Goal: Transaction & Acquisition: Purchase product/service

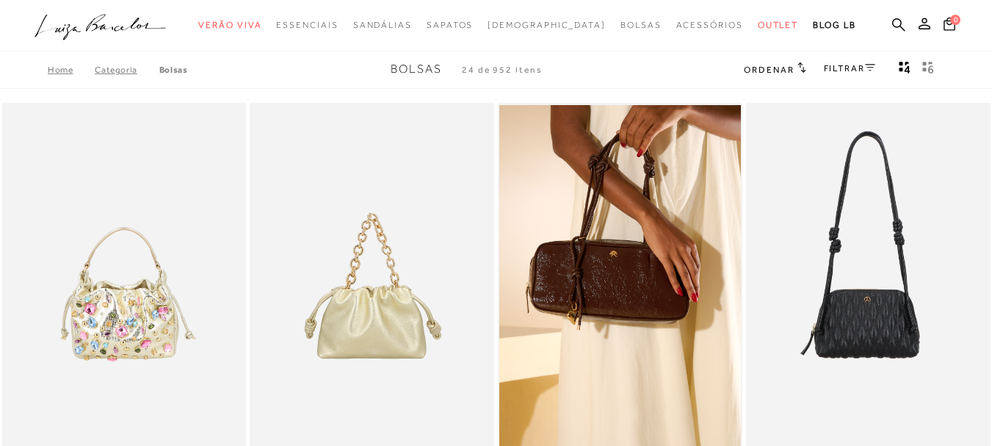
click at [846, 65] on link "FILTRAR" at bounding box center [849, 68] width 51 height 10
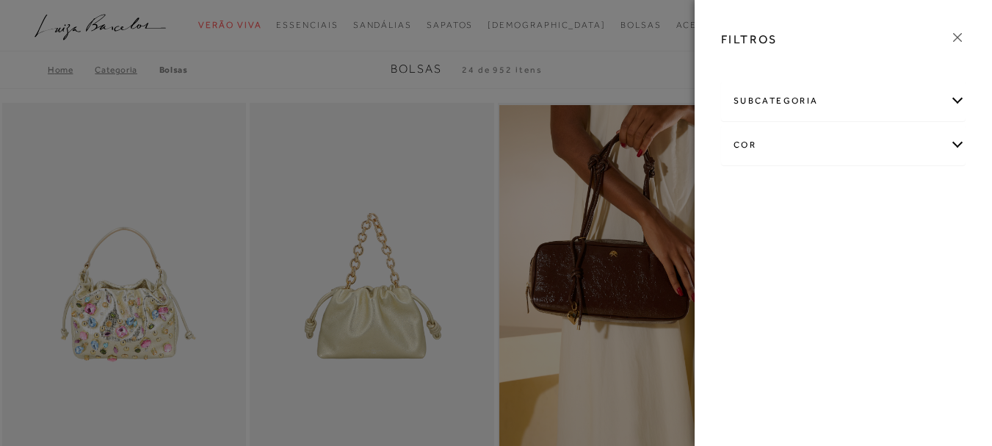
click at [749, 146] on div "cor" at bounding box center [843, 145] width 243 height 39
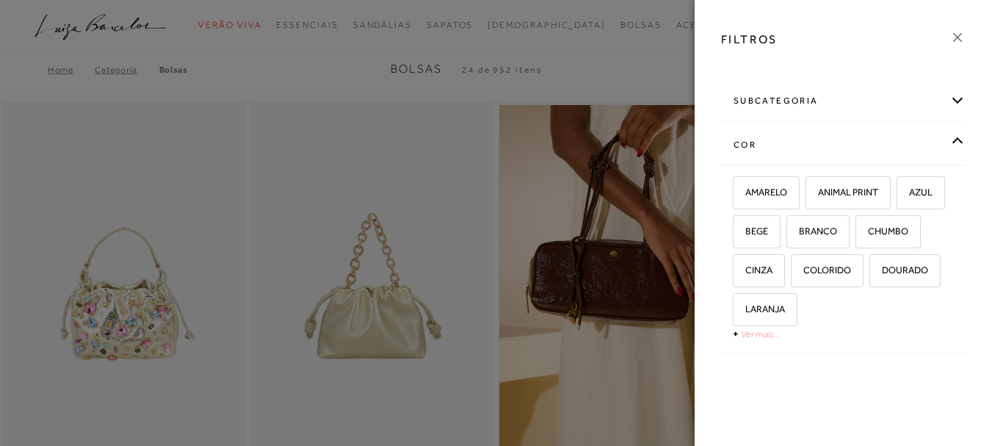
click at [759, 336] on link "Ver mais..." at bounding box center [761, 333] width 40 height 11
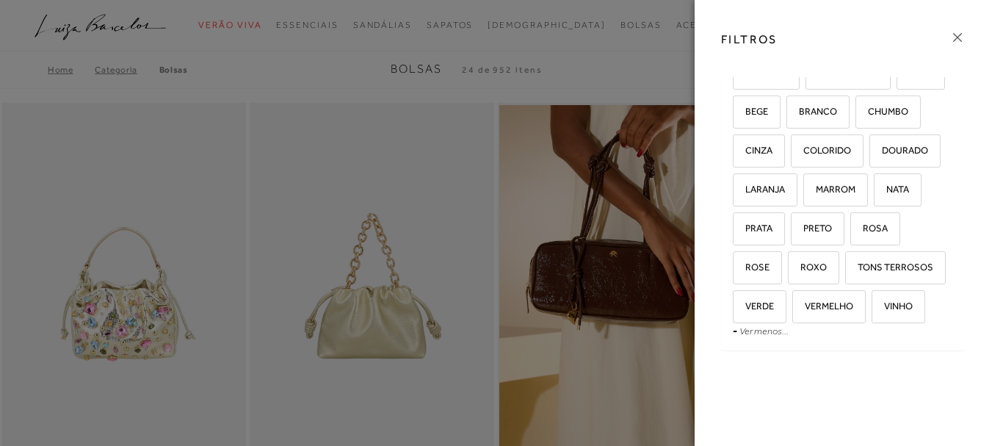
scroll to position [159, 0]
click at [792, 231] on span "PRETO" at bounding box center [812, 228] width 40 height 11
click at [789, 231] on input "PRETO" at bounding box center [796, 230] width 15 height 15
checkbox input "true"
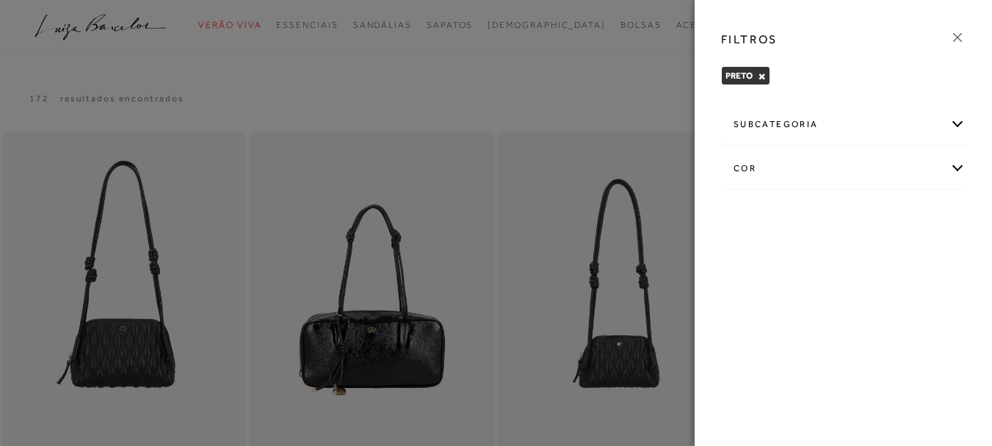
click at [957, 120] on div "subcategoria" at bounding box center [843, 124] width 243 height 39
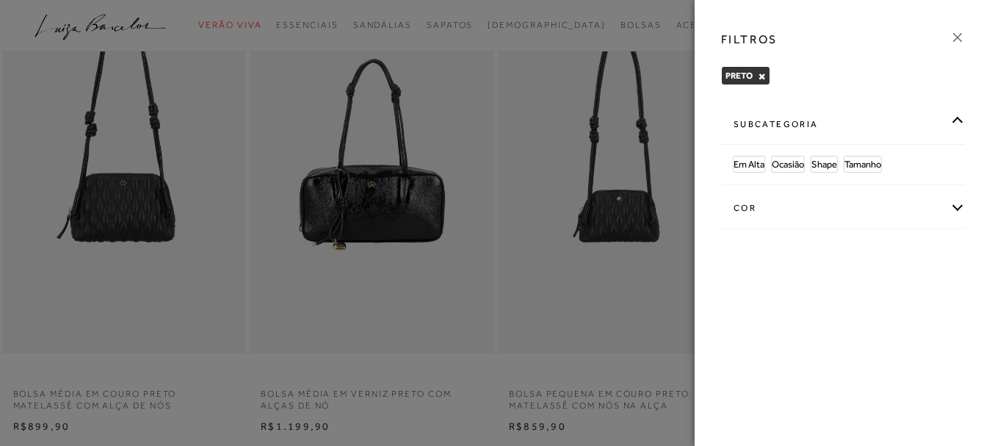
scroll to position [147, 0]
click at [958, 34] on icon at bounding box center [958, 37] width 16 height 16
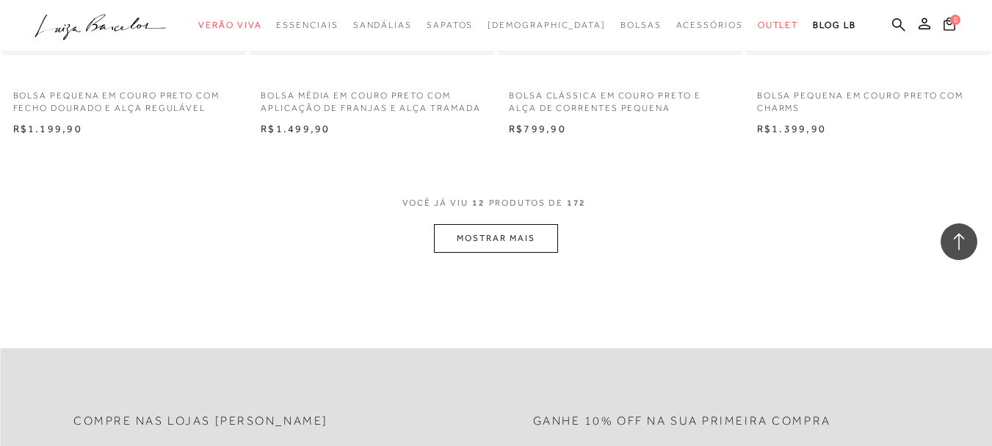
scroll to position [1395, 0]
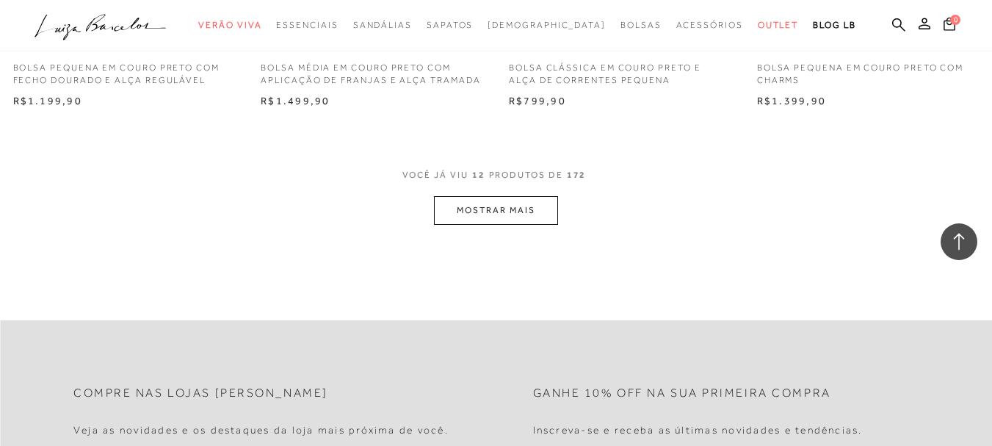
click at [472, 207] on button "MOSTRAR MAIS" at bounding box center [495, 210] width 123 height 29
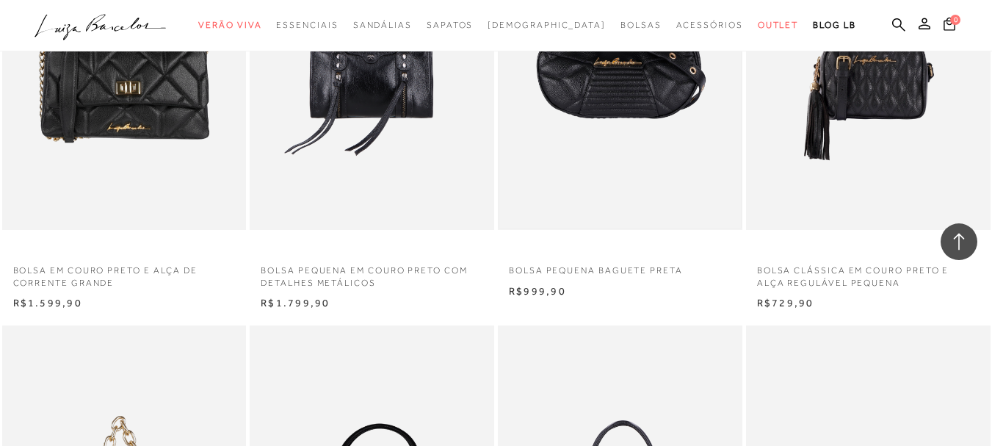
scroll to position [2130, 0]
